Goal: Task Accomplishment & Management: Complete application form

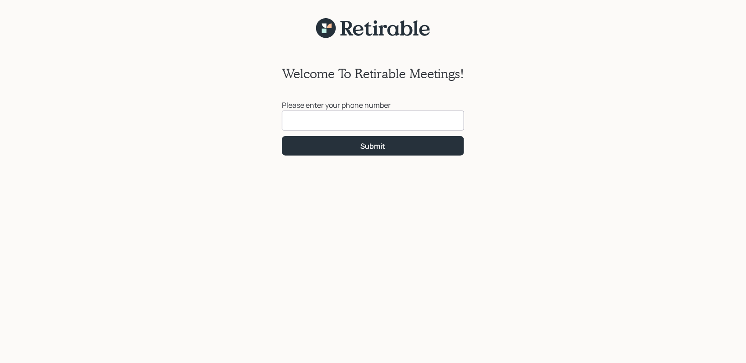
click at [337, 126] on input at bounding box center [373, 121] width 182 height 20
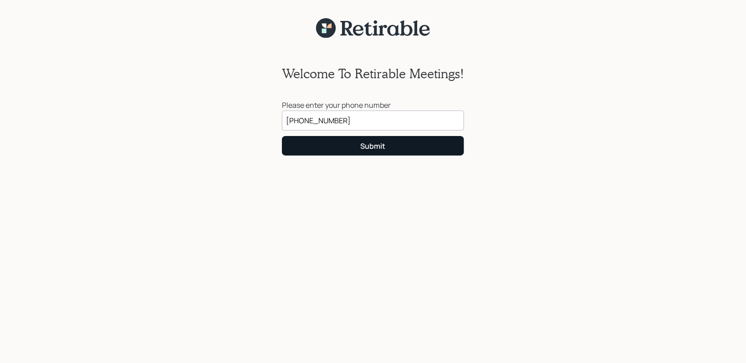
type input "[PHONE_NUMBER]"
click at [342, 145] on button "Submit" at bounding box center [373, 146] width 182 height 20
